Goal: Transaction & Acquisition: Purchase product/service

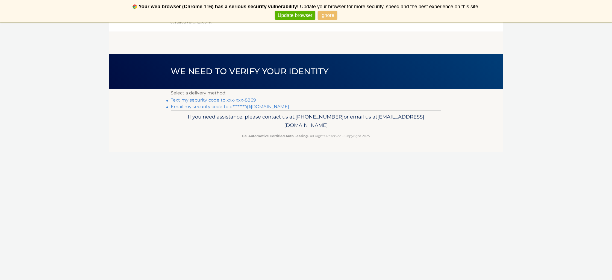
click at [228, 99] on link "Text my security code to xxx-xxx-8869" at bounding box center [213, 99] width 85 height 5
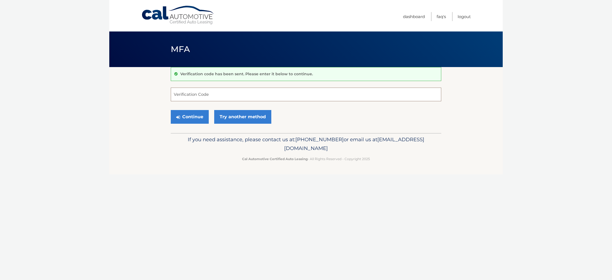
click at [208, 95] on input "Verification Code" at bounding box center [306, 94] width 271 height 14
type input "576133"
click at [191, 117] on button "Continue" at bounding box center [190, 117] width 38 height 14
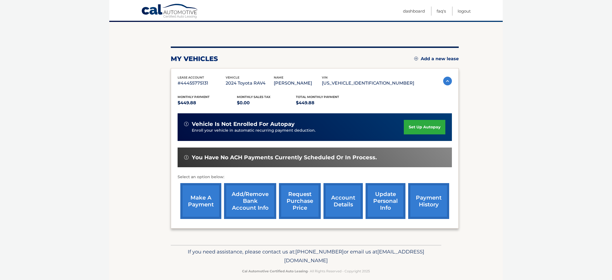
scroll to position [51, 0]
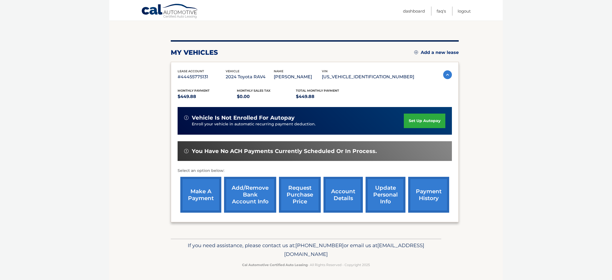
click at [198, 188] on link "make a payment" at bounding box center [200, 195] width 41 height 36
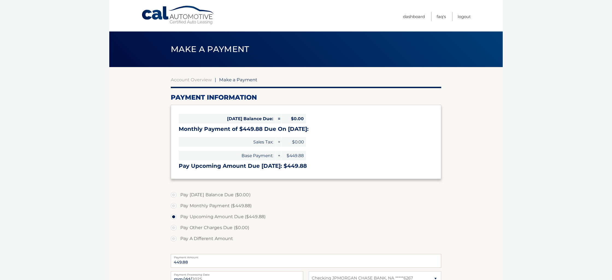
select select "ZDk5Yzc3Y2QtYTM1MS00ZjhlLWJjZmQtM2NkYzM1M2RlMDgw"
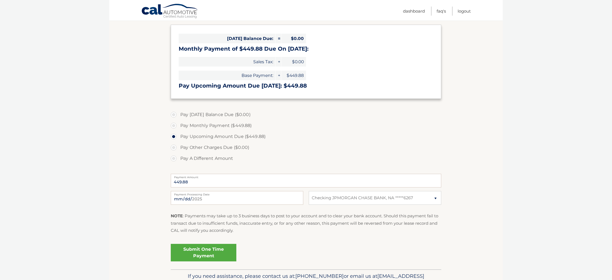
scroll to position [80, 0]
click at [218, 257] on link "Submit One Time Payment" at bounding box center [204, 252] width 66 height 17
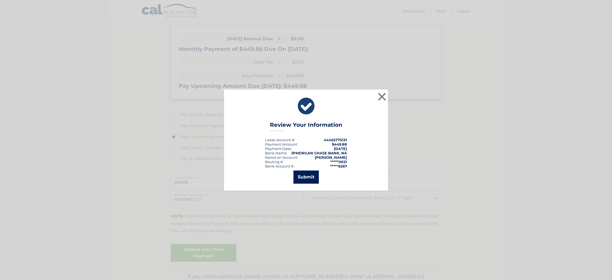
click at [308, 179] on button "Submit" at bounding box center [305, 176] width 25 height 13
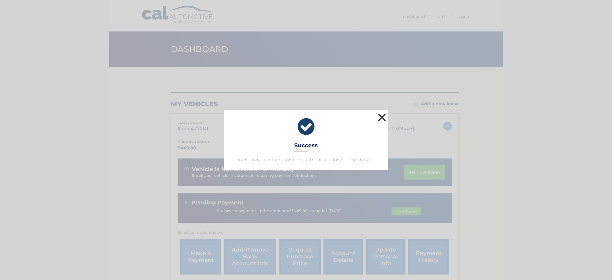
click at [384, 119] on button "×" at bounding box center [382, 116] width 11 height 11
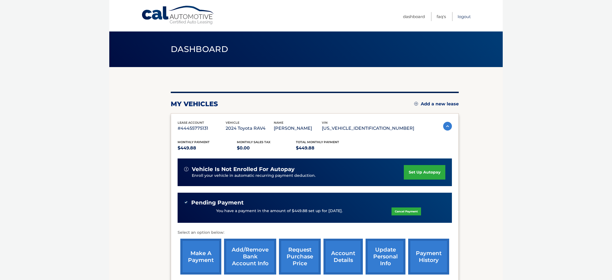
click at [464, 18] on link "Logout" at bounding box center [464, 16] width 13 height 9
